Goal: Task Accomplishment & Management: Manage account settings

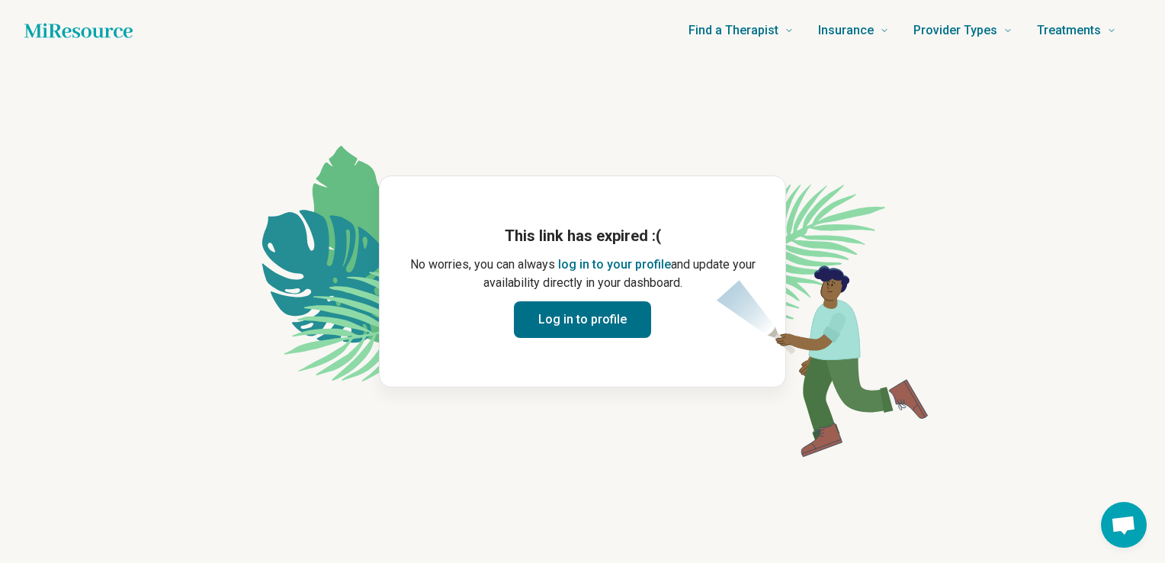
click at [608, 261] on button "log in to your profile" at bounding box center [614, 264] width 113 height 18
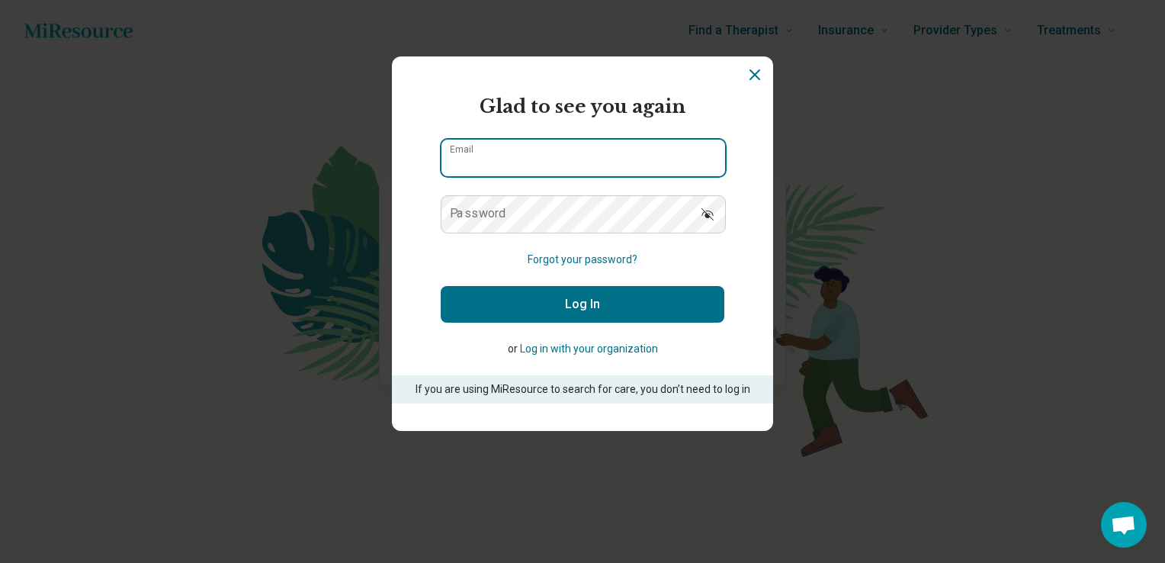
click at [566, 165] on input "Email" at bounding box center [583, 158] width 284 height 37
type input "**********"
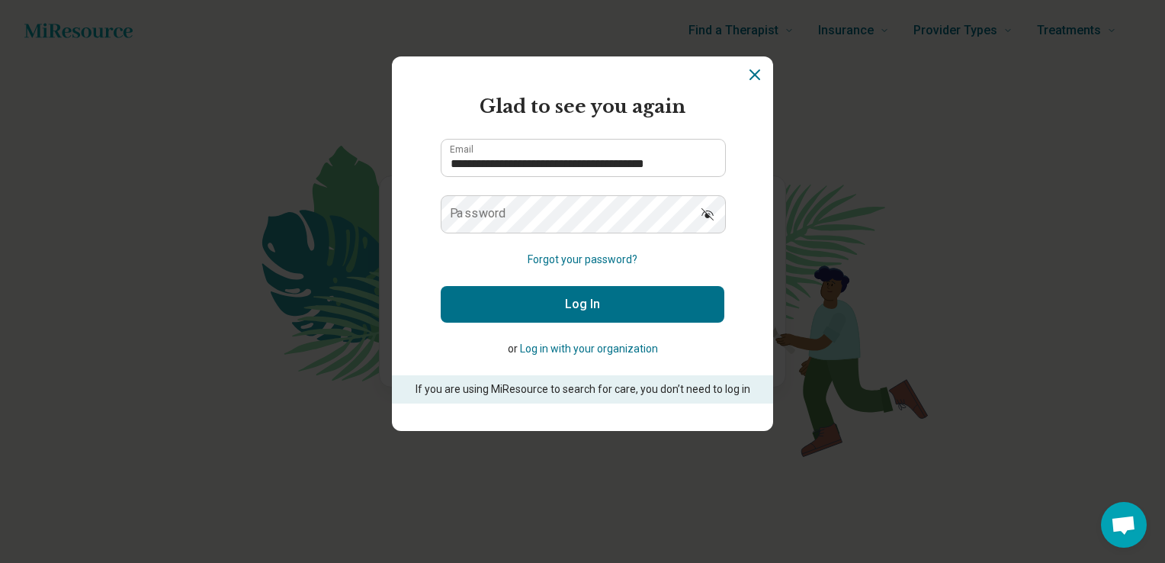
click at [704, 213] on icon "Show password" at bounding box center [707, 214] width 15 height 15
click at [600, 349] on button "Log in with your organization" at bounding box center [589, 349] width 138 height 16
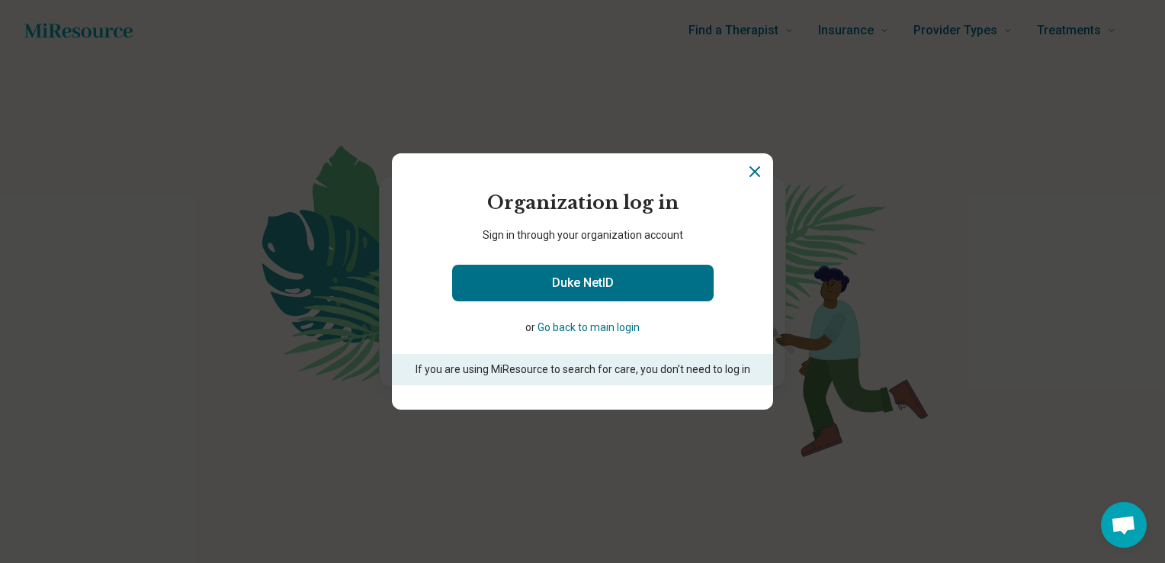
click at [757, 171] on icon "Close" at bounding box center [755, 171] width 18 height 18
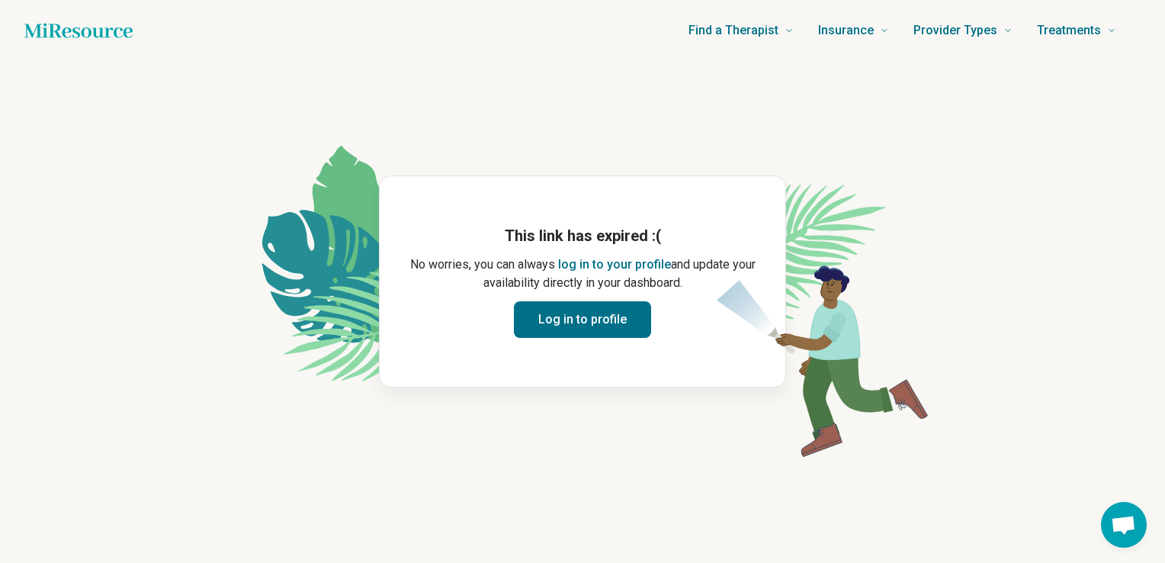
click at [609, 316] on button "Log in to profile" at bounding box center [582, 319] width 137 height 37
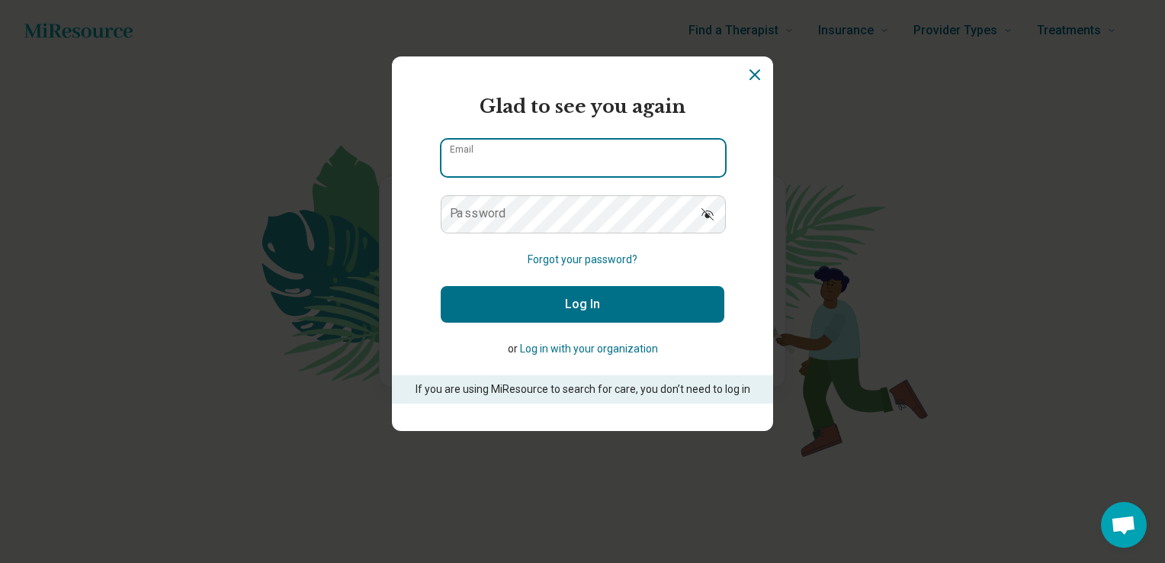
click at [553, 157] on input "Email" at bounding box center [583, 158] width 284 height 37
type input "**********"
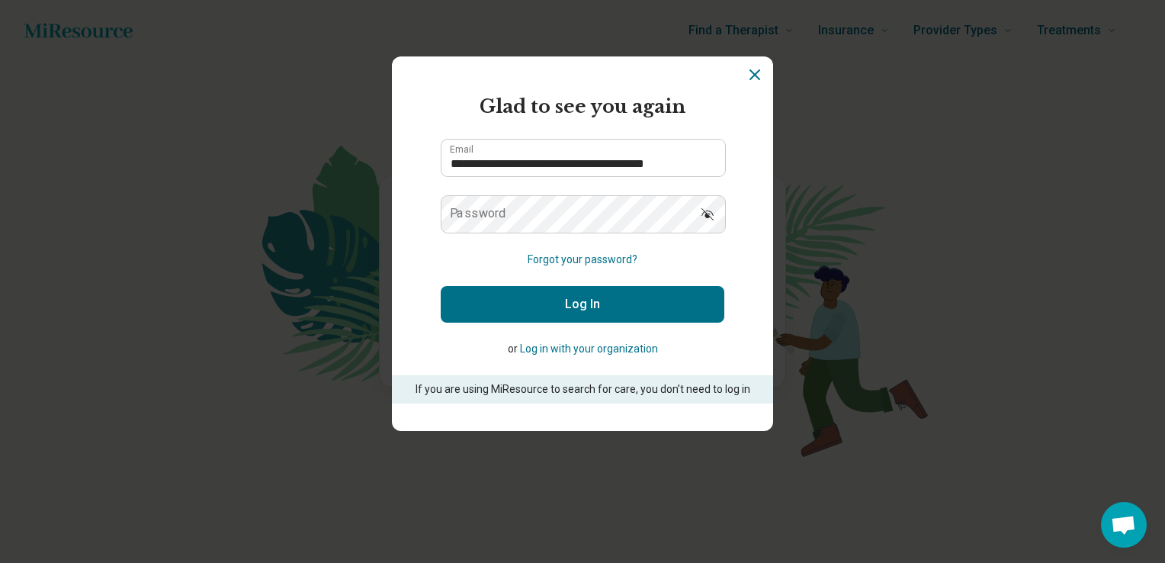
click at [576, 263] on button "Forgot your password?" at bounding box center [583, 260] width 110 height 16
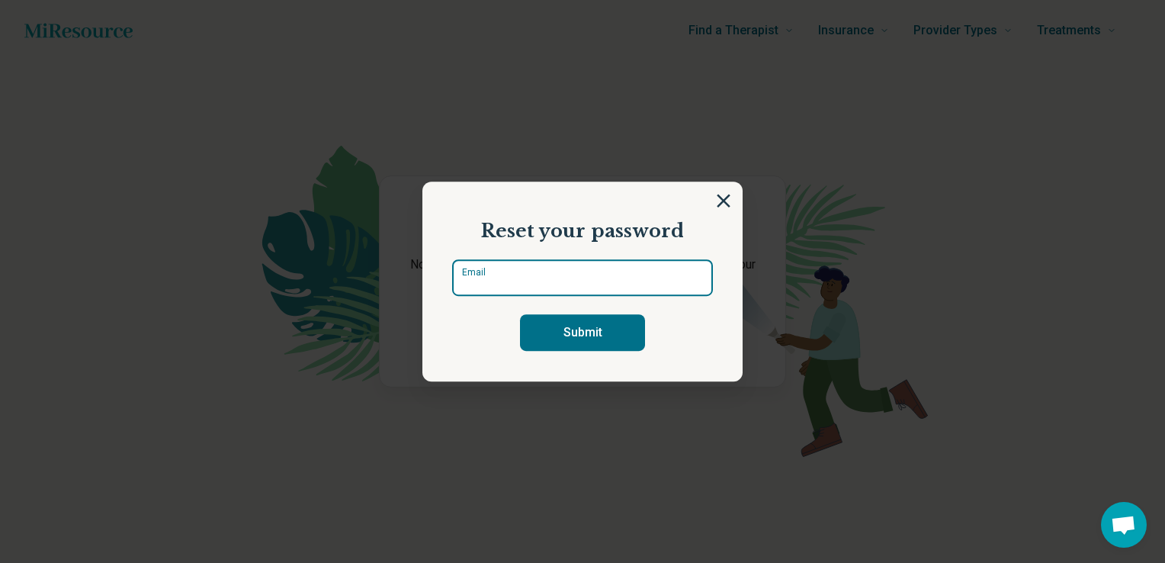
click at [572, 264] on input "Email" at bounding box center [582, 277] width 261 height 37
type input "**********"
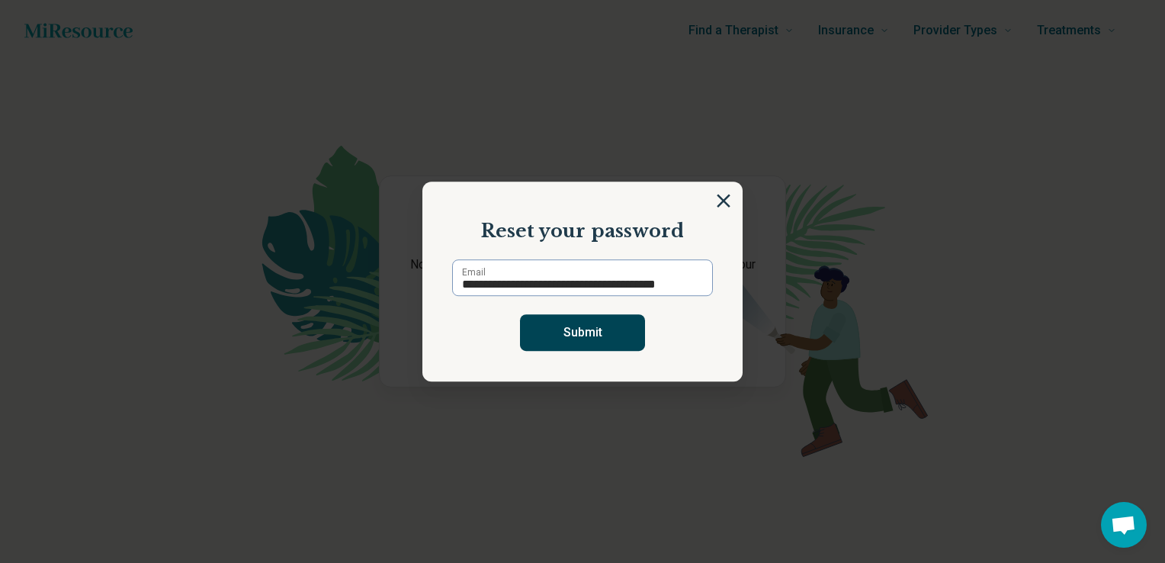
click at [586, 340] on button "Submit" at bounding box center [582, 332] width 125 height 37
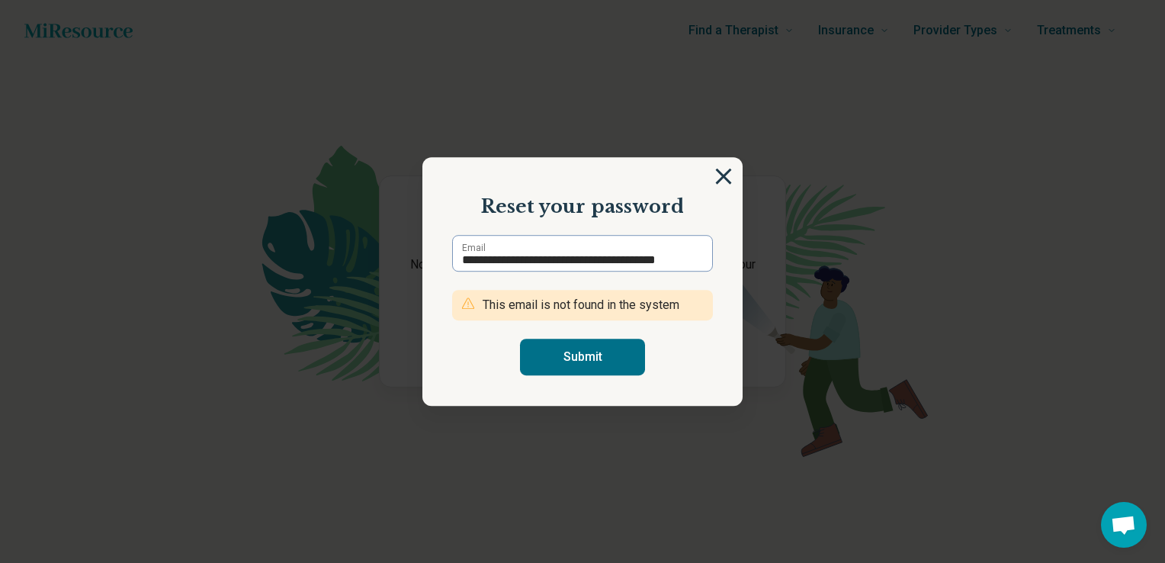
click at [720, 178] on img at bounding box center [723, 176] width 17 height 17
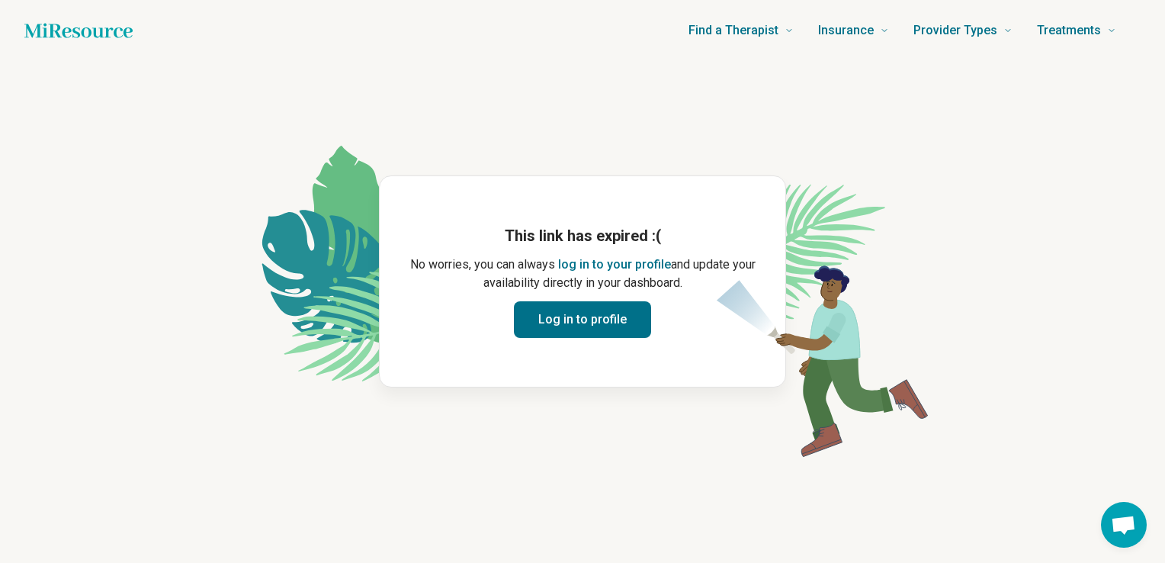
click at [646, 270] on button "log in to your profile" at bounding box center [614, 264] width 113 height 18
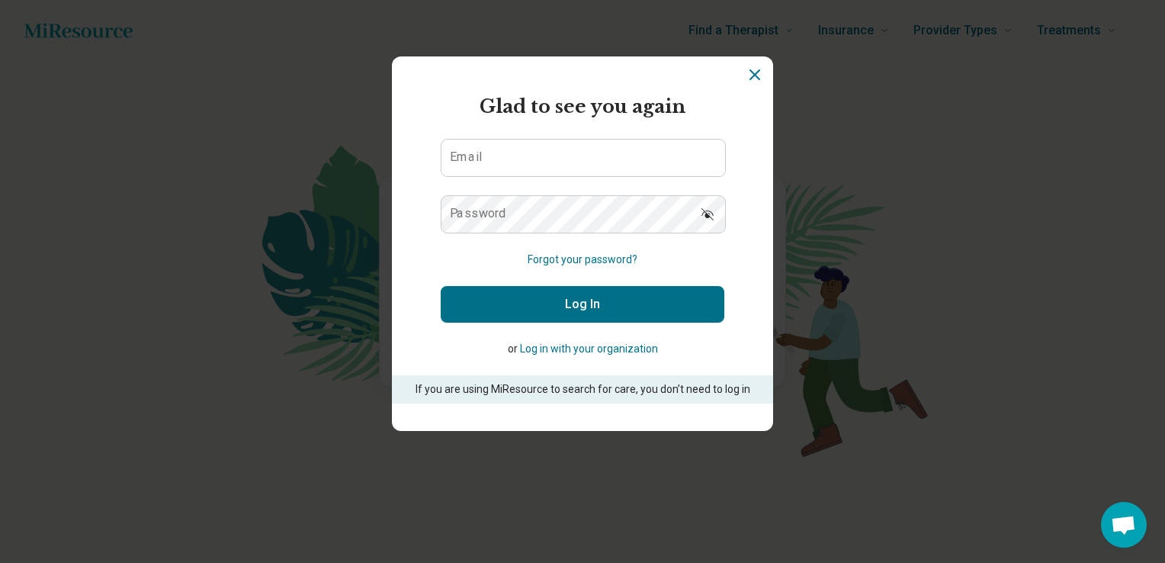
click at [755, 85] on section "Miresource logo Glad to see you again Email Password Forgot your password? Log …" at bounding box center [582, 243] width 381 height 374
click at [751, 72] on icon "Dismiss" at bounding box center [754, 74] width 9 height 9
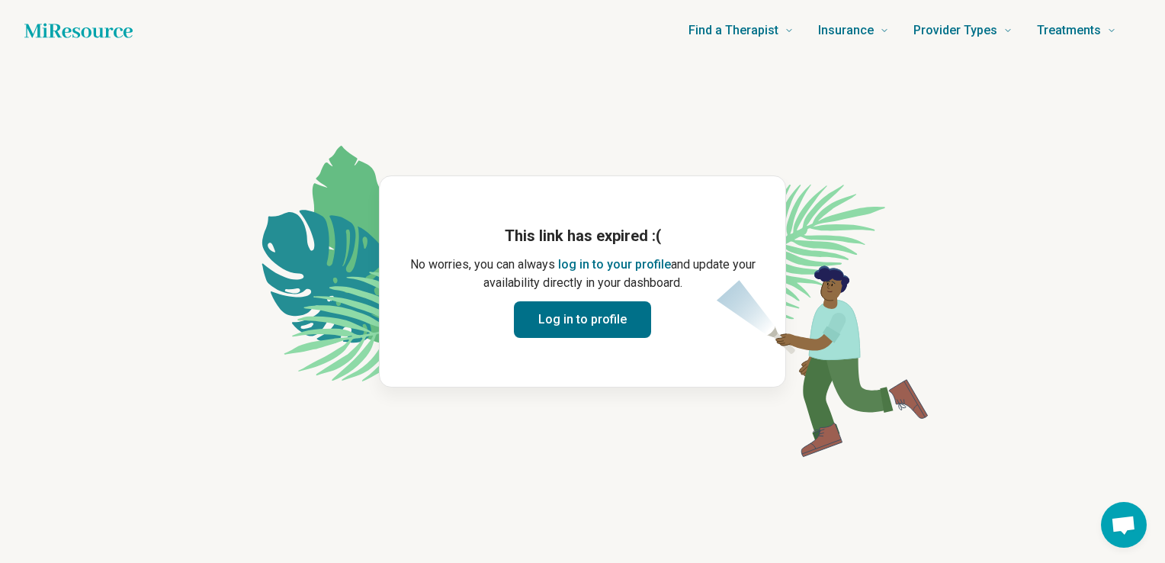
click at [834, 413] on img at bounding box center [820, 352] width 217 height 238
click at [78, 36] on icon "Home page" at bounding box center [78, 30] width 108 height 14
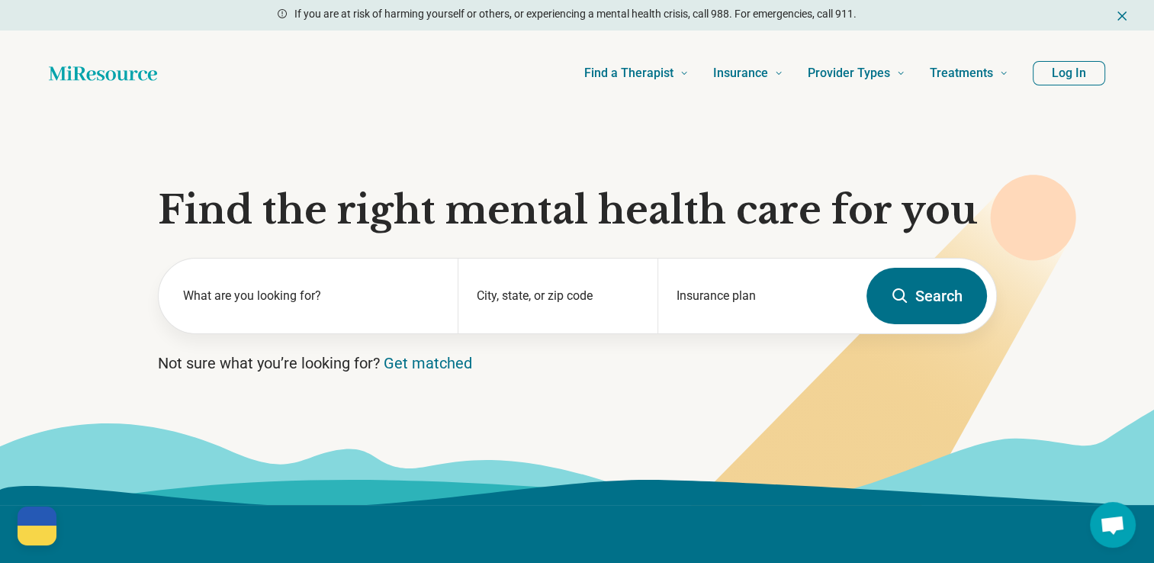
click at [1059, 63] on button "Log In" at bounding box center [1068, 73] width 72 height 24
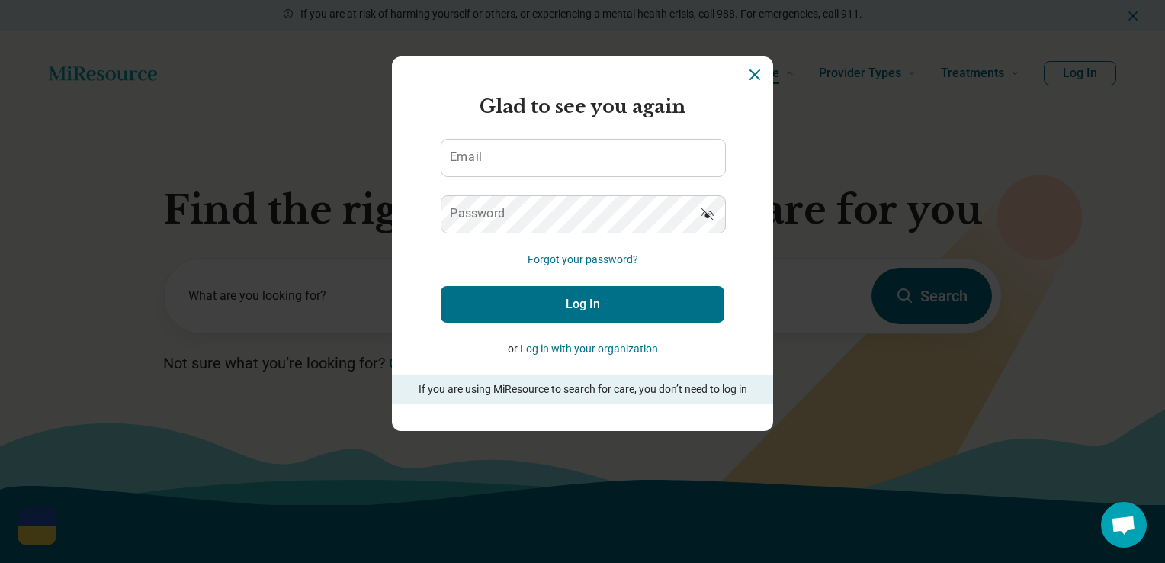
click at [746, 76] on icon "Dismiss" at bounding box center [755, 75] width 18 height 18
